Goal: Information Seeking & Learning: Learn about a topic

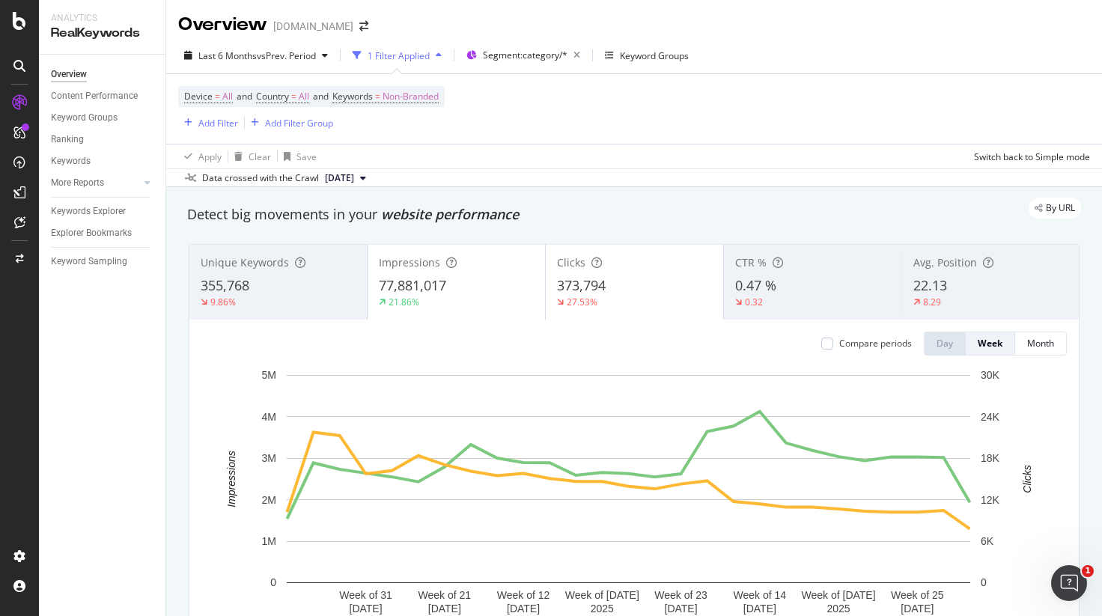
scroll to position [75, 0]
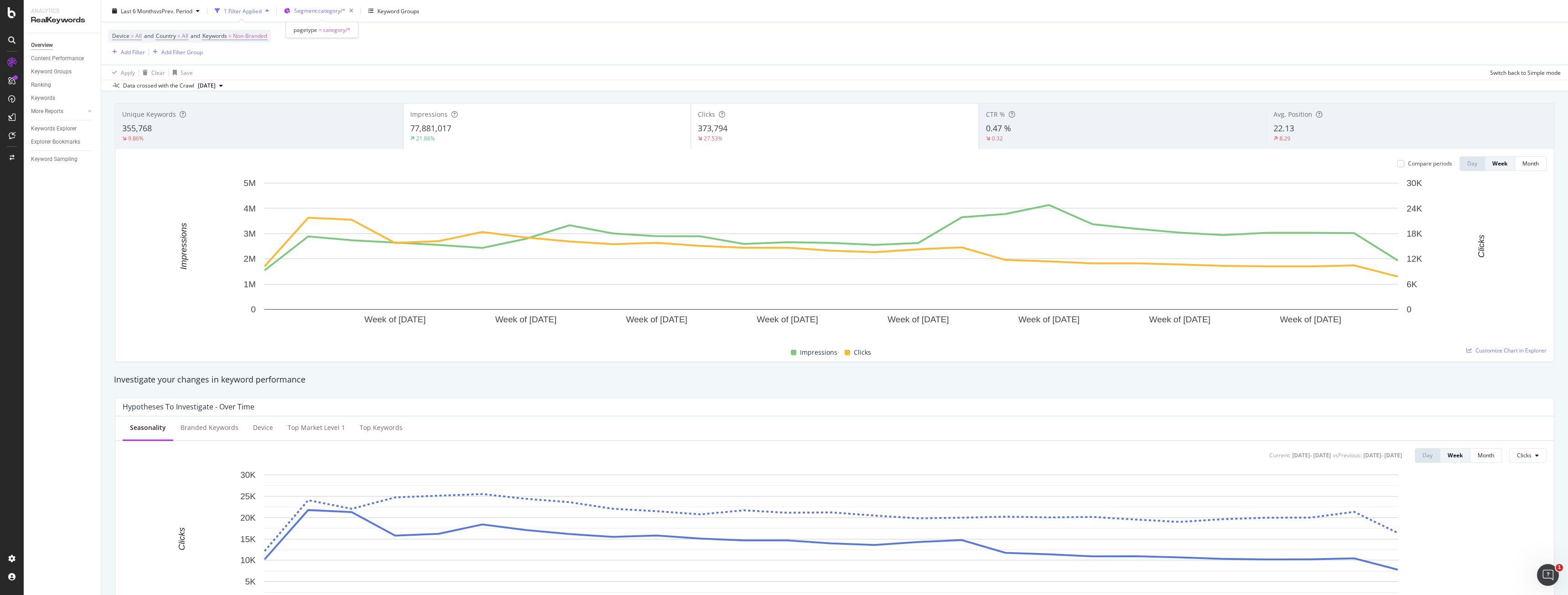
click at [336, 15] on div "Segment: category/*" at bounding box center [325, 10] width 63 height 13
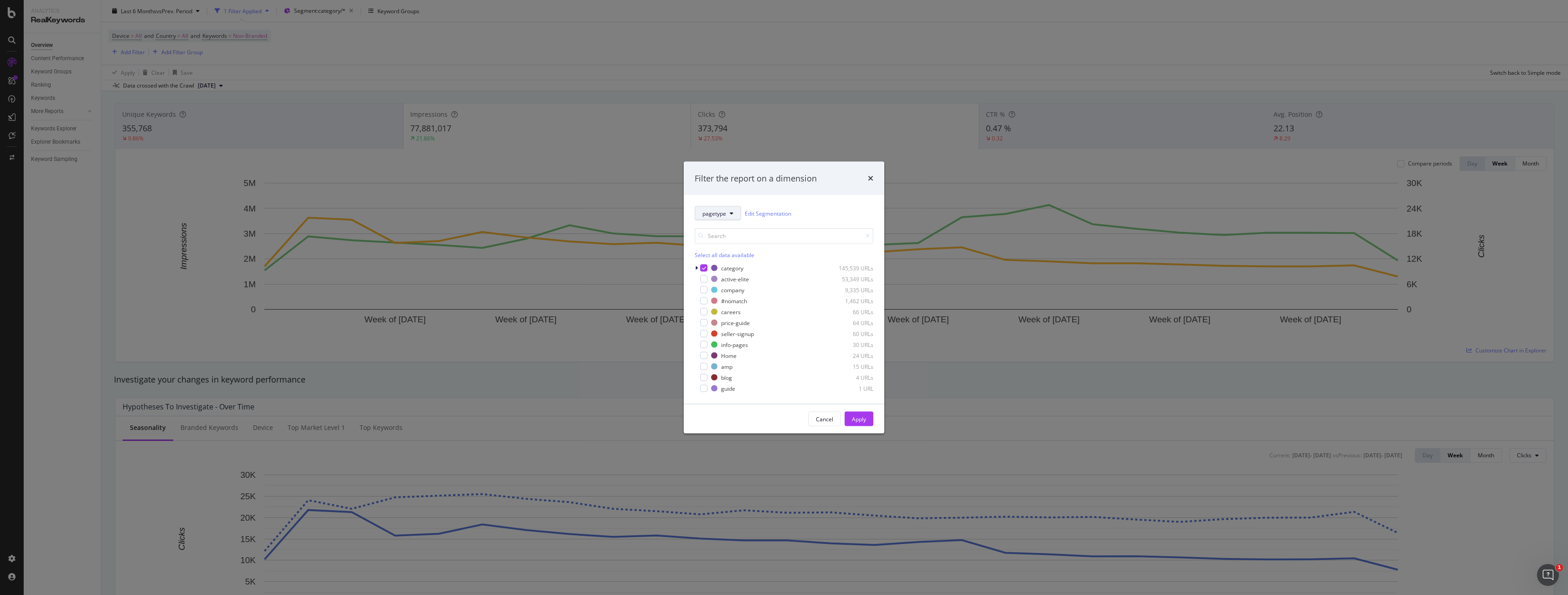
click at [671, 217] on button "pagetype" at bounding box center [718, 213] width 46 height 15
drag, startPoint x: 733, startPoint y: 285, endPoint x: 733, endPoint y: 280, distance: 5.0
click at [671, 284] on div "gb-services" at bounding box center [744, 280] width 99 height 13
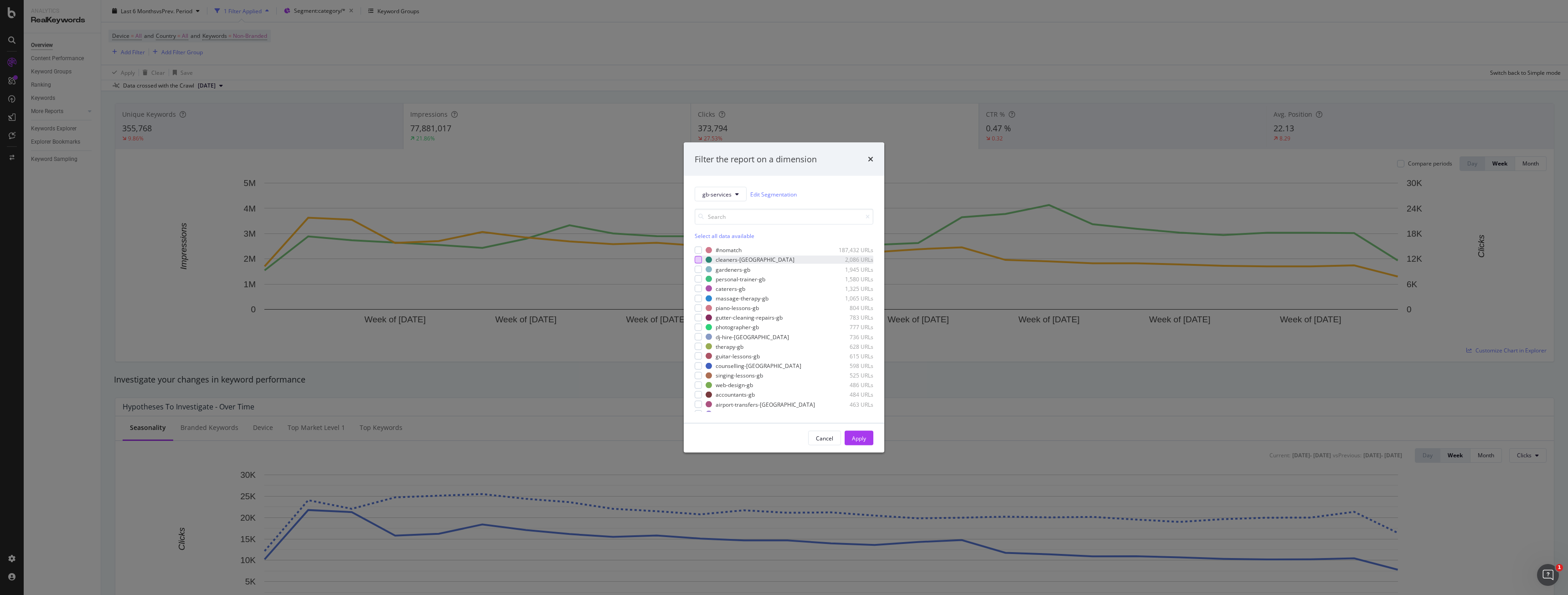
click at [671, 261] on div "modal" at bounding box center [698, 260] width 7 height 7
click at [671, 269] on div "modal" at bounding box center [698, 270] width 7 height 7
click at [671, 275] on div "modal" at bounding box center [698, 279] width 7 height 7
click at [671, 283] on div "#nomatch 187,432 URLs cleaners-gb 2,086 URLs gardeners-gb 1,945 URLs personal-t…" at bounding box center [784, 329] width 179 height 166
click at [671, 290] on div "modal" at bounding box center [698, 289] width 7 height 7
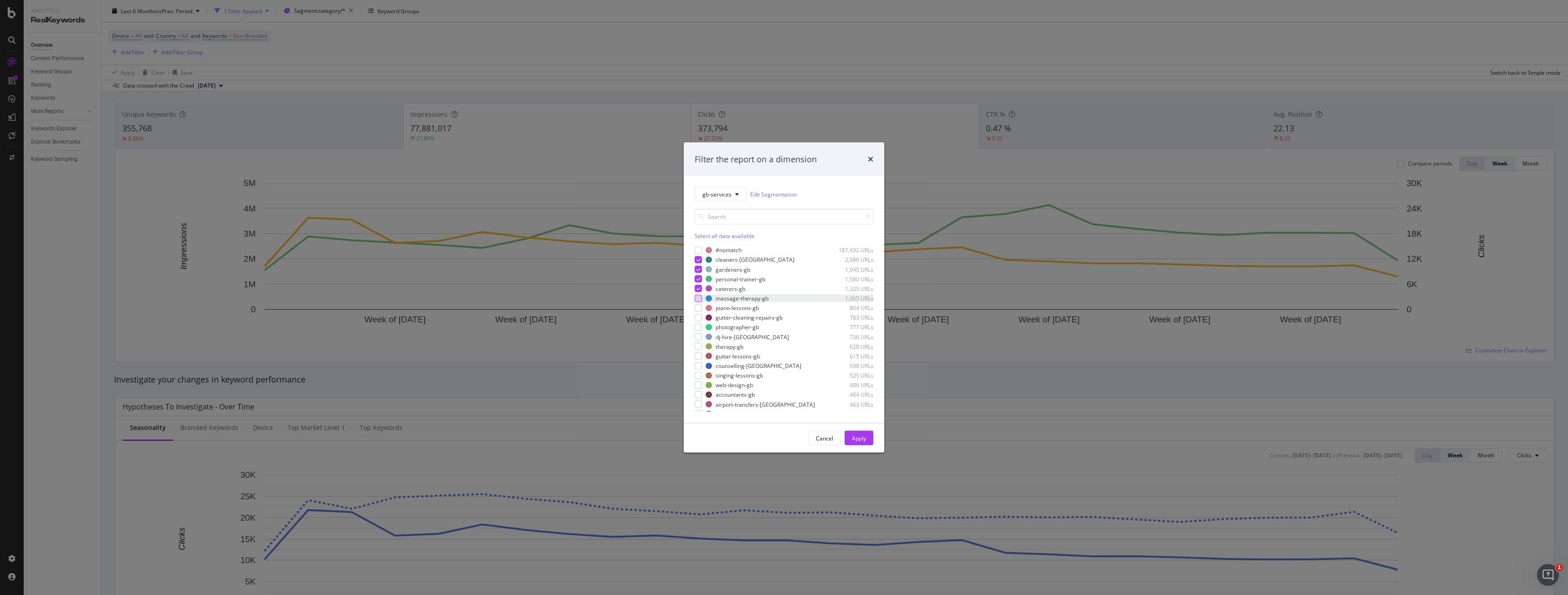
click at [671, 298] on div "modal" at bounding box center [698, 298] width 7 height 7
click at [671, 309] on div "modal" at bounding box center [698, 308] width 7 height 7
click at [671, 322] on div "#nomatch 187,432 URLs cleaners-gb 2,086 URLs gardeners-gb 1,945 URLs personal-t…" at bounding box center [784, 329] width 179 height 166
click at [671, 319] on div "modal" at bounding box center [698, 317] width 7 height 7
click at [671, 324] on div "modal" at bounding box center [698, 328] width 7 height 7
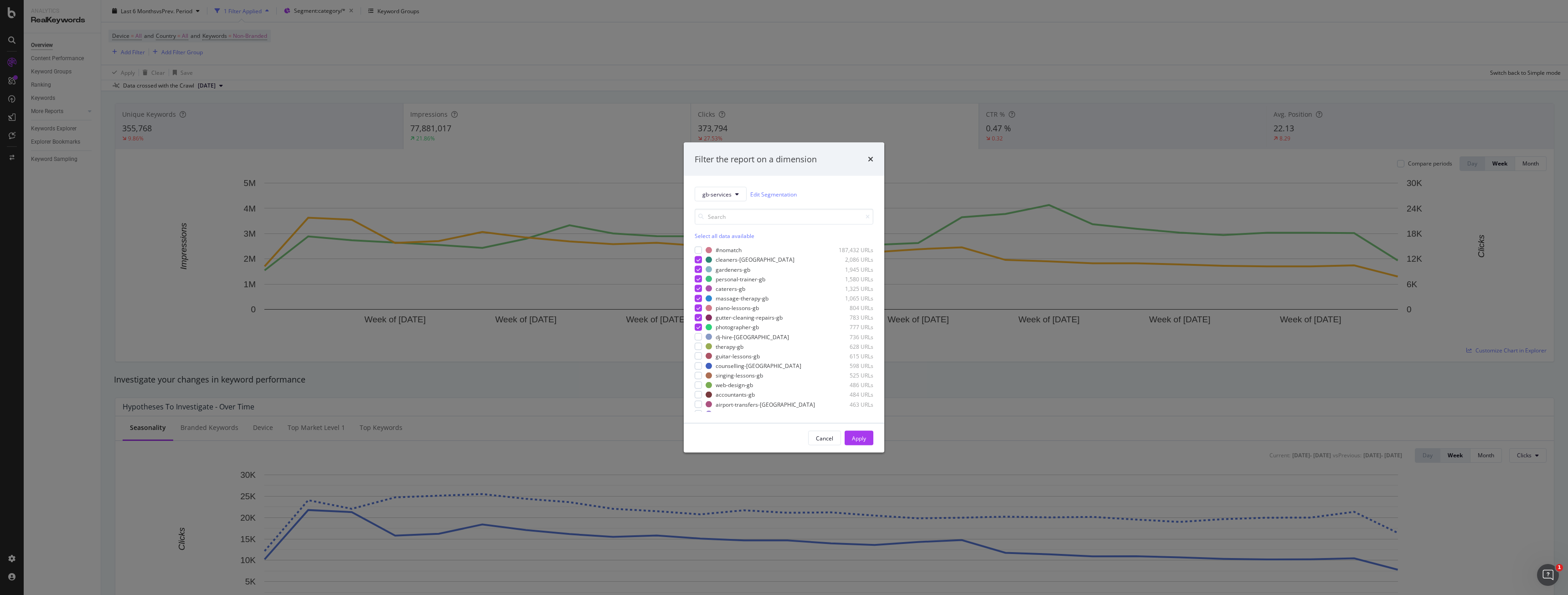
click at [671, 333] on div "#nomatch 187,432 URLs cleaners-gb 2,086 URLs gardeners-gb 1,945 URLs personal-t…" at bounding box center [784, 329] width 179 height 166
click at [671, 341] on div "#nomatch 187,432 URLs cleaners-gb 2,086 URLs gardeners-gb 1,945 URLs personal-t…" at bounding box center [784, 329] width 179 height 166
click at [671, 339] on div "modal" at bounding box center [698, 337] width 7 height 7
click at [671, 353] on div "modal" at bounding box center [698, 356] width 7 height 7
click at [671, 346] on div "modal" at bounding box center [698, 347] width 7 height 7
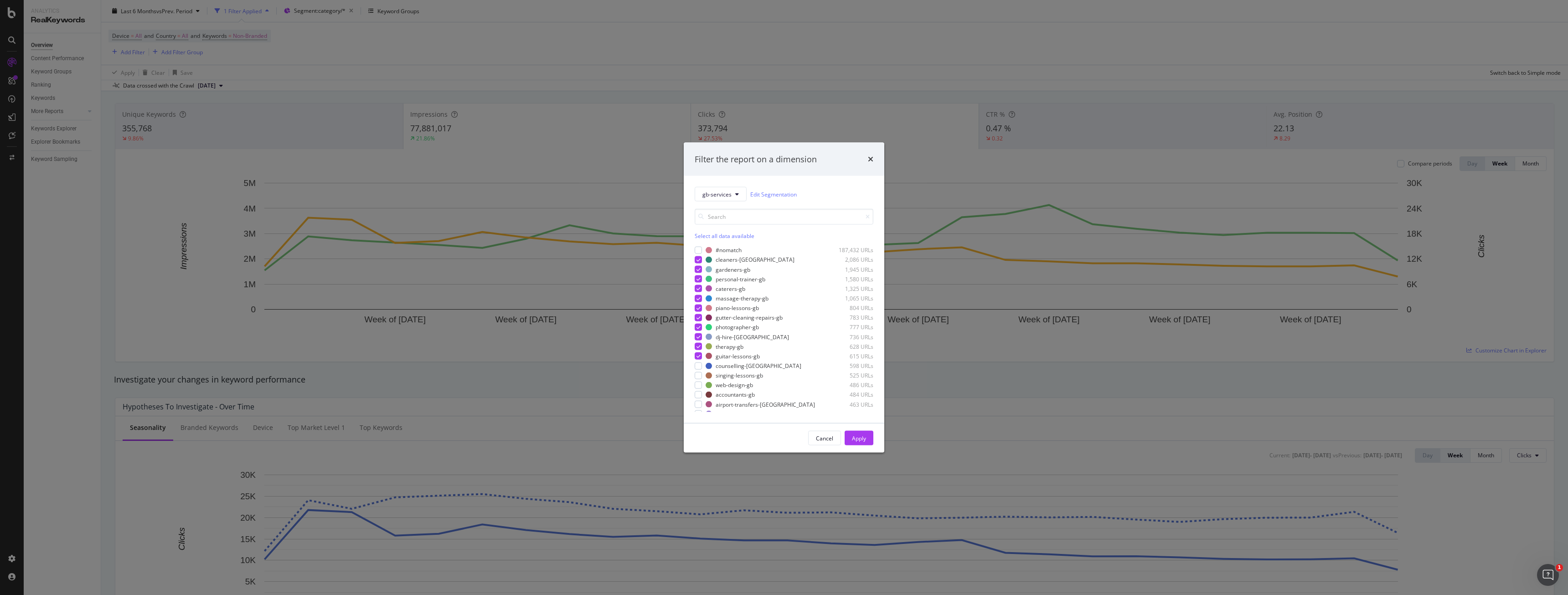
click at [671, 361] on div "#nomatch 187,432 URLs cleaners-gb 2,086 URLs gardeners-gb 1,945 URLs personal-t…" at bounding box center [784, 329] width 179 height 166
click at [671, 366] on div "modal" at bounding box center [698, 366] width 7 height 7
click at [671, 375] on div "modal" at bounding box center [698, 375] width 7 height 7
click at [671, 248] on div "modal" at bounding box center [698, 250] width 7 height 7
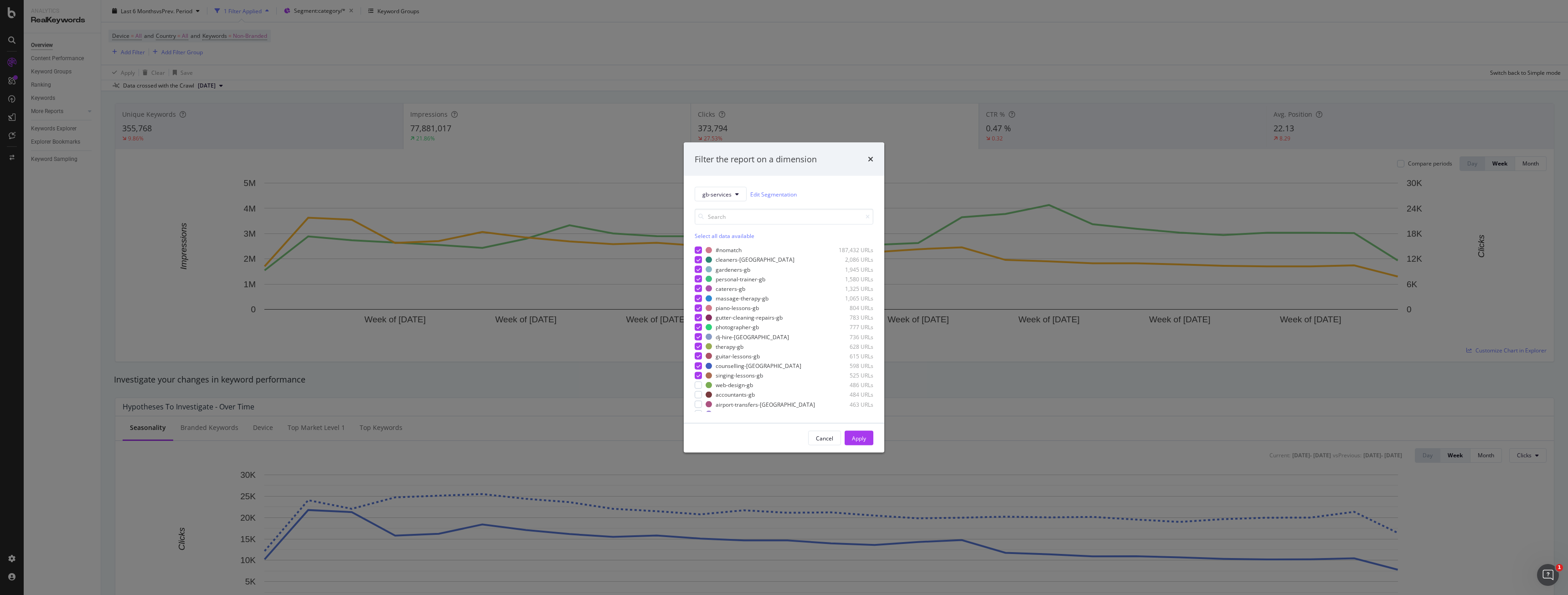
click at [671, 234] on div "Select all data available" at bounding box center [784, 236] width 179 height 8
click at [671, 249] on icon "modal" at bounding box center [698, 250] width 4 height 4
click at [671, 375] on button "Apply" at bounding box center [859, 438] width 29 height 15
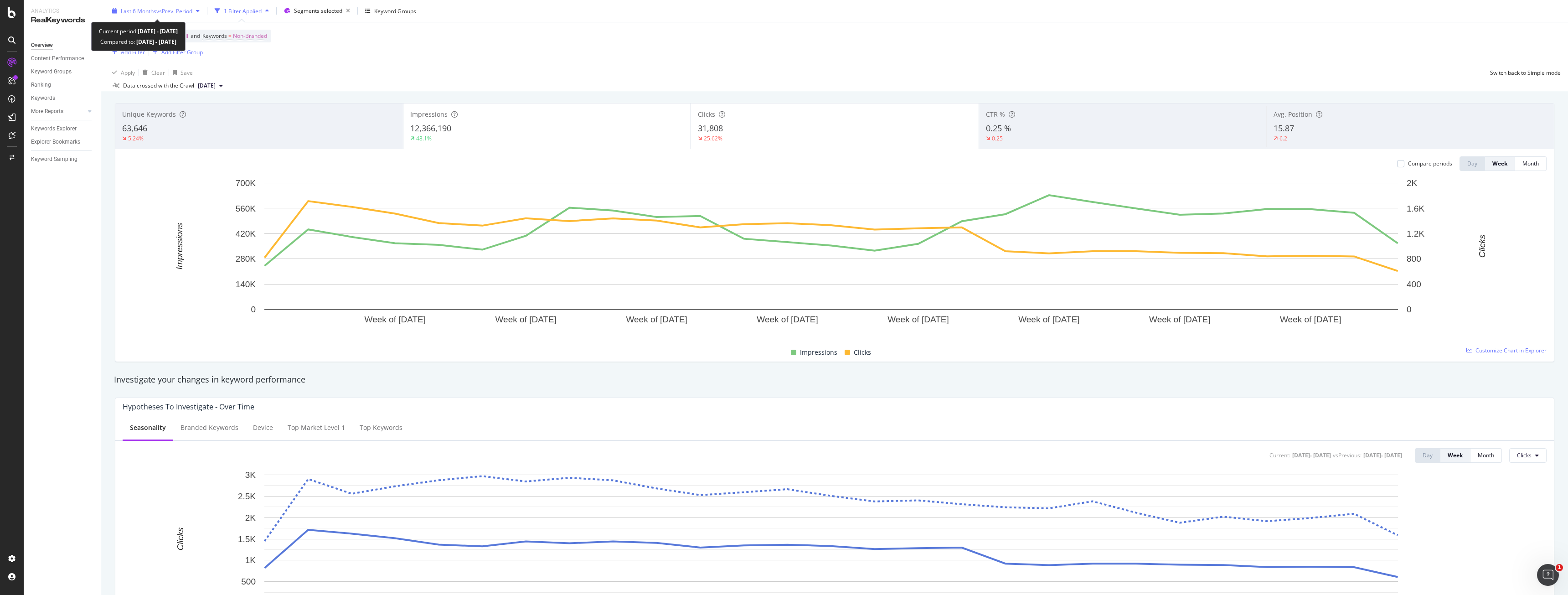
click at [177, 7] on span "vs Prev. Period" at bounding box center [174, 10] width 36 height 8
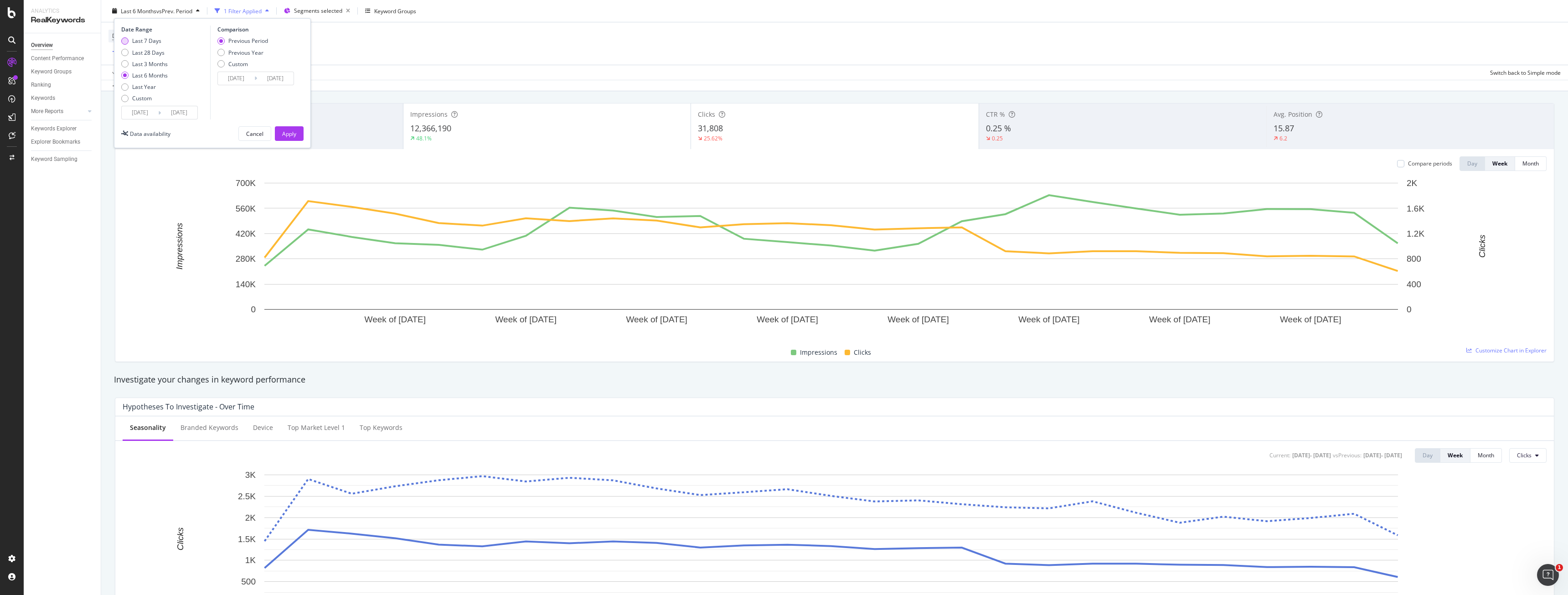
click at [146, 44] on div "Last 7 Days" at bounding box center [147, 41] width 29 height 8
type input "[DATE]"
click at [290, 136] on div "Apply" at bounding box center [289, 133] width 14 height 8
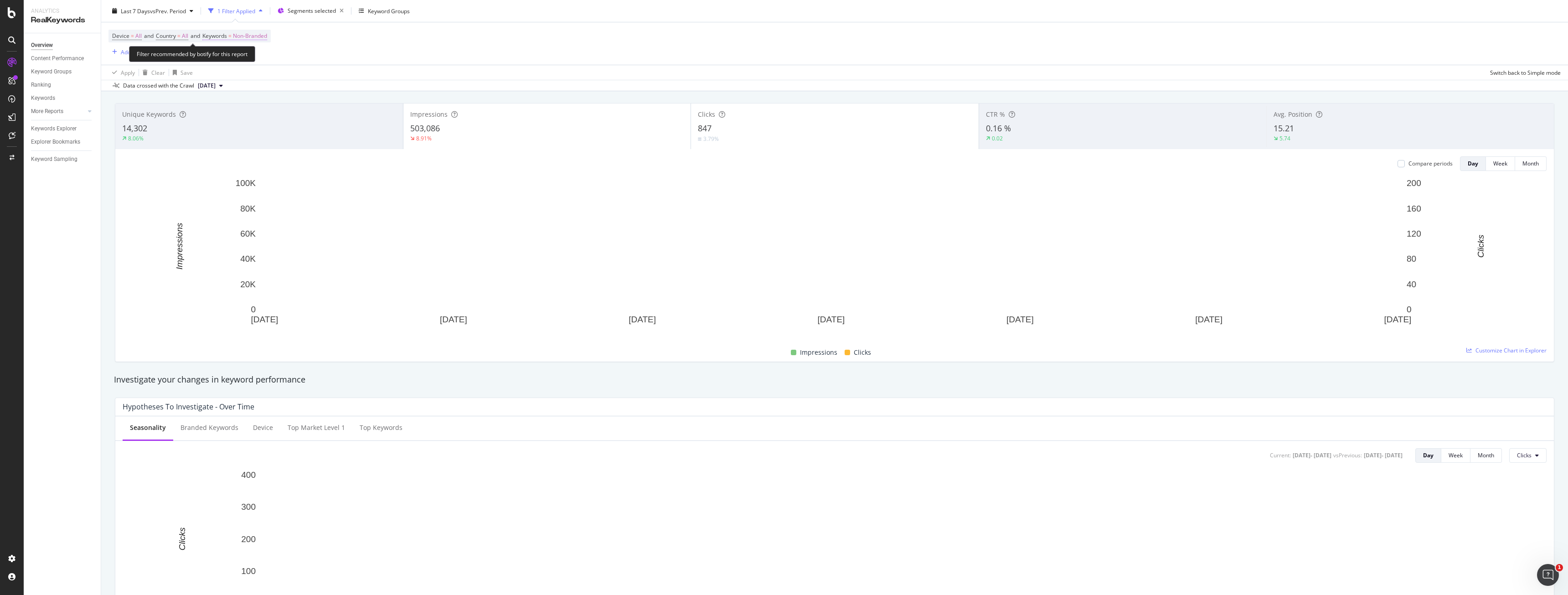
click at [265, 34] on span "Non-Branded" at bounding box center [250, 36] width 34 height 13
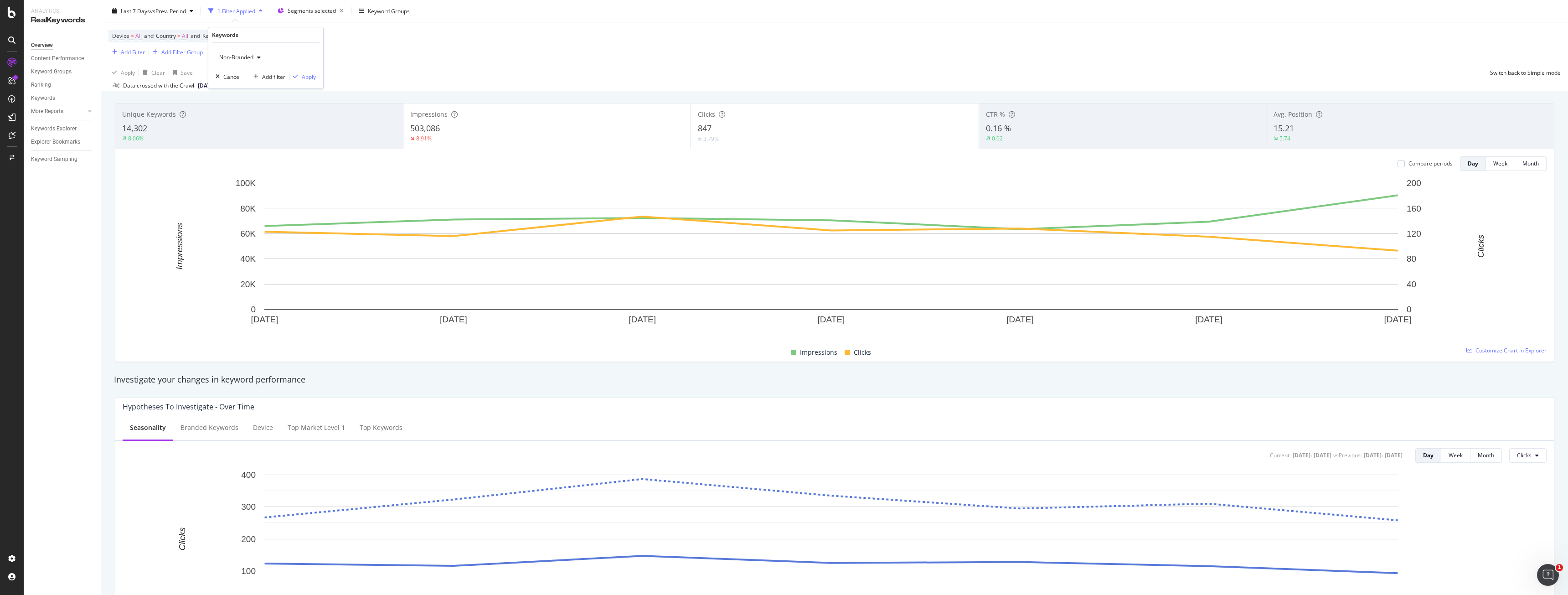
click at [240, 58] on span "Non-Branded" at bounding box center [234, 57] width 38 height 8
click at [246, 93] on span "Branded" at bounding box center [270, 88] width 93 height 8
click at [245, 59] on icon "button" at bounding box center [247, 57] width 4 height 5
click at [240, 127] on span "All" at bounding box center [270, 128] width 93 height 8
click at [302, 74] on div "Apply" at bounding box center [309, 77] width 14 height 8
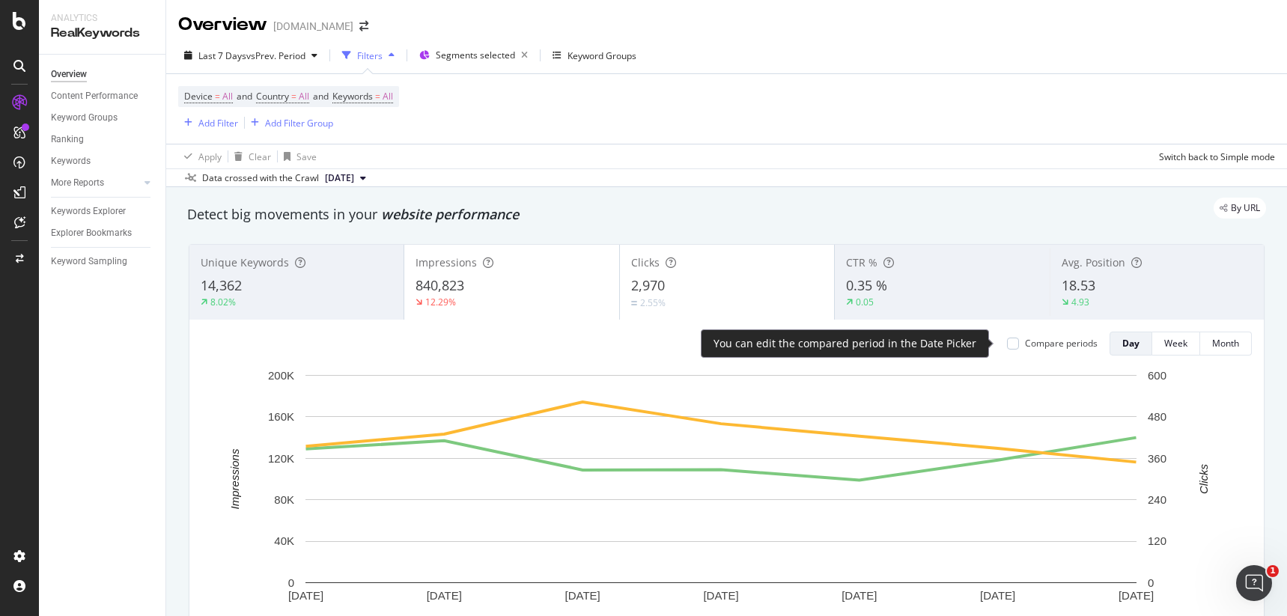
click at [1025, 342] on div "Compare periods" at bounding box center [1061, 343] width 73 height 13
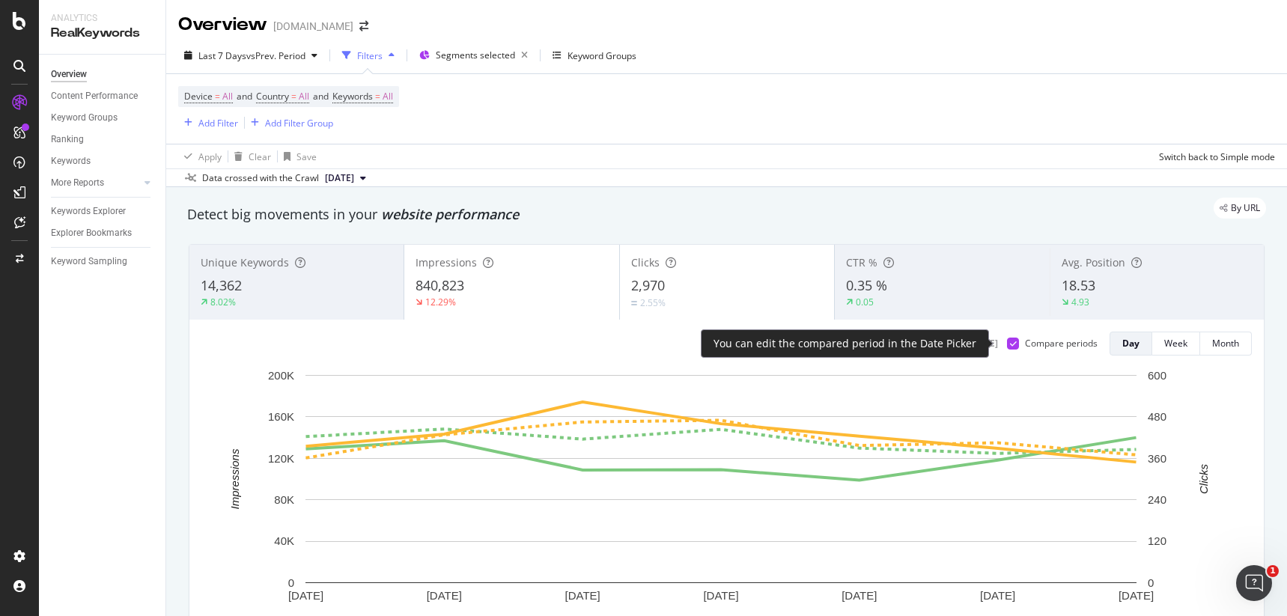
click at [1010, 342] on icon at bounding box center [1013, 343] width 7 height 7
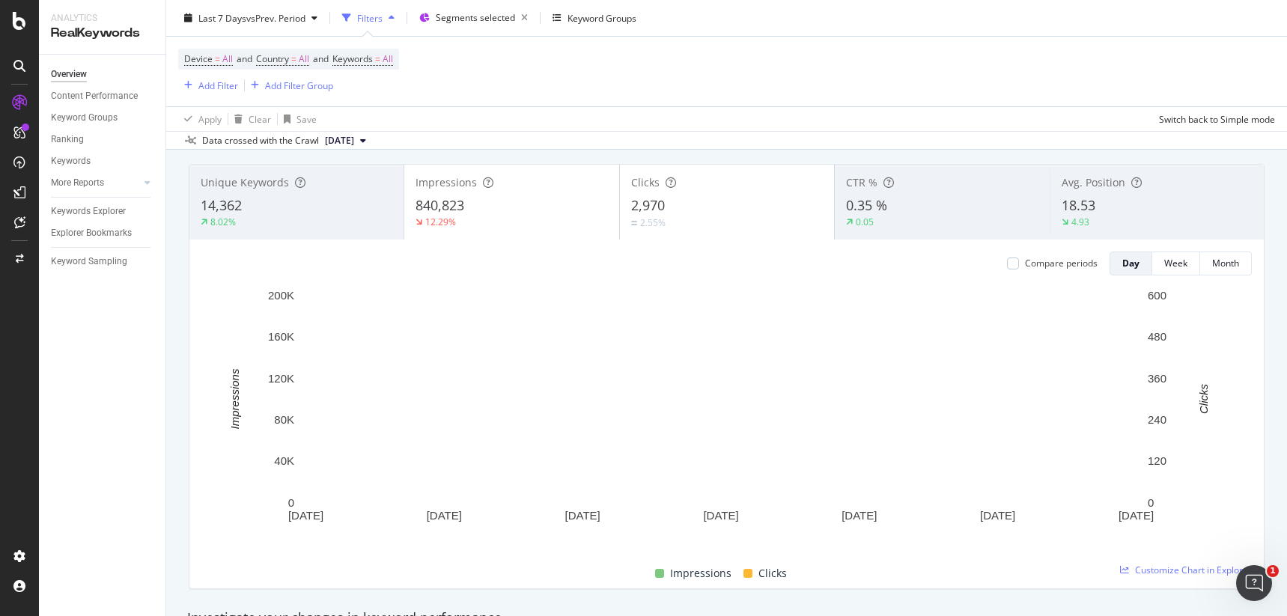
scroll to position [75, 0]
